Goal: Obtain resource: Obtain resource

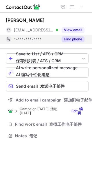
scroll to position [132, 92]
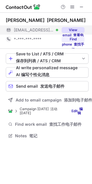
click at [77, 30] on button "View email 查看电子邮件" at bounding box center [73, 30] width 23 height 6
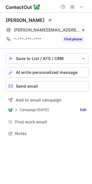
scroll to position [3, 3]
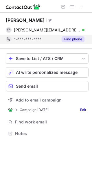
click at [72, 38] on button "Find phone" at bounding box center [73, 39] width 23 height 6
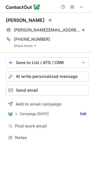
scroll to position [133, 92]
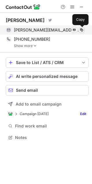
click at [82, 30] on span at bounding box center [81, 30] width 5 height 5
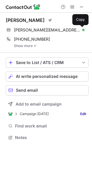
click at [32, 46] on link "Show more" at bounding box center [51, 46] width 75 height 4
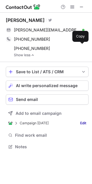
scroll to position [143, 92]
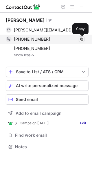
click at [82, 40] on span at bounding box center [81, 39] width 5 height 5
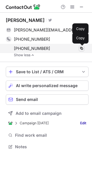
click at [81, 48] on span at bounding box center [81, 48] width 5 height 5
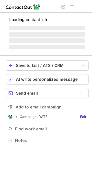
scroll to position [130, 92]
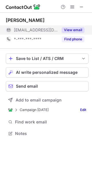
click at [76, 30] on button "View email" at bounding box center [73, 30] width 23 height 6
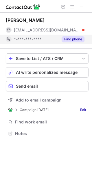
click at [65, 39] on button "Find phone" at bounding box center [73, 39] width 23 height 6
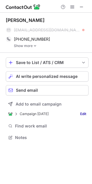
click at [34, 45] on img at bounding box center [34, 46] width 3 height 4
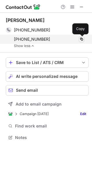
click at [82, 39] on span at bounding box center [81, 39] width 5 height 5
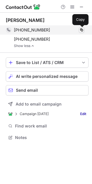
click at [81, 30] on span at bounding box center [81, 30] width 5 height 5
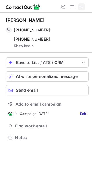
click at [81, 6] on span at bounding box center [81, 7] width 5 height 5
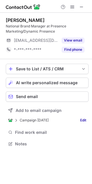
scroll to position [140, 92]
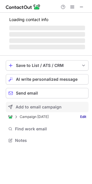
scroll to position [140, 92]
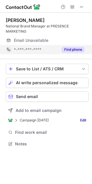
click at [67, 50] on button "Find phone" at bounding box center [73, 50] width 23 height 6
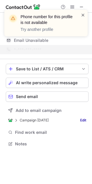
click at [82, 16] on span at bounding box center [83, 15] width 5 height 6
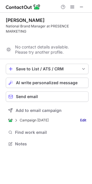
scroll to position [131, 92]
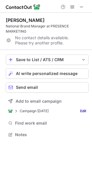
click at [81, 7] on span at bounding box center [81, 7] width 5 height 5
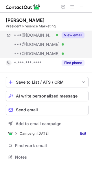
scroll to position [153, 92]
click at [72, 34] on button "View email" at bounding box center [73, 35] width 23 height 6
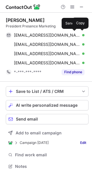
scroll to position [163, 92]
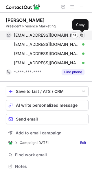
click at [82, 35] on span at bounding box center [81, 35] width 5 height 5
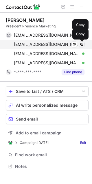
click at [82, 46] on span at bounding box center [81, 44] width 5 height 5
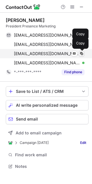
click at [82, 53] on span at bounding box center [81, 53] width 5 height 5
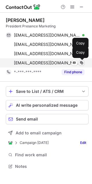
click at [82, 64] on span at bounding box center [81, 63] width 5 height 5
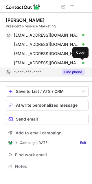
click at [71, 74] on button "Find phone" at bounding box center [73, 72] width 23 height 6
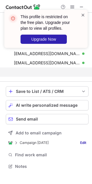
scroll to position [153, 92]
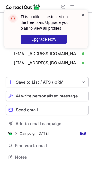
click at [82, 15] on span at bounding box center [83, 15] width 5 height 6
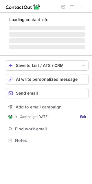
scroll to position [135, 92]
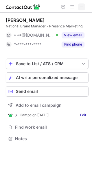
click at [79, 8] on span at bounding box center [81, 7] width 5 height 5
